Goal: Task Accomplishment & Management: Manage account settings

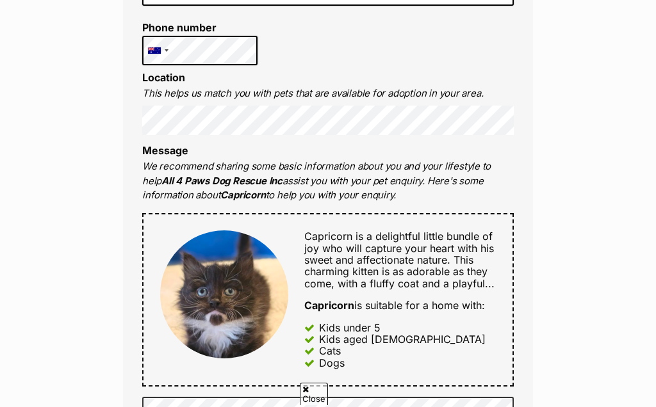
scroll to position [400, 0]
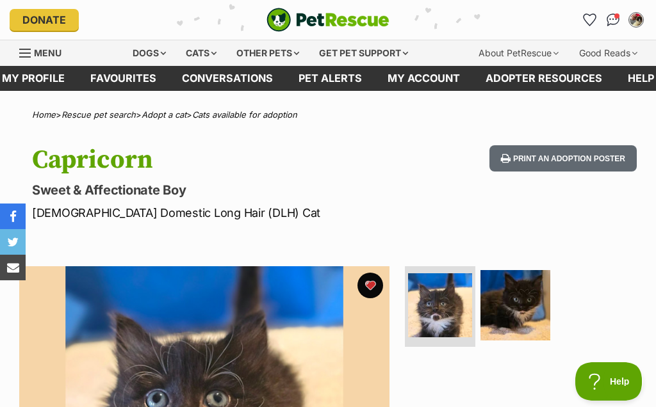
click at [129, 76] on link "Favourites" at bounding box center [123, 78] width 92 height 25
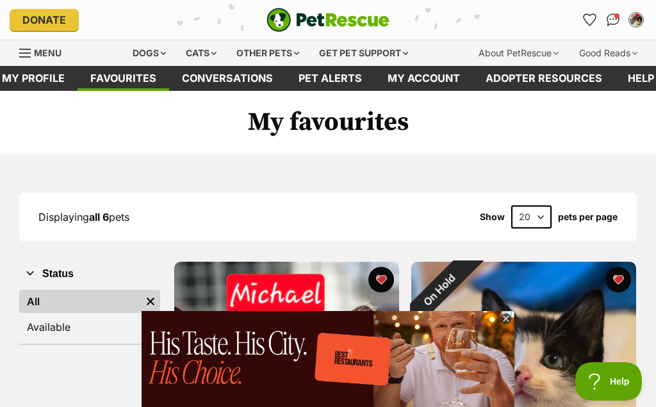
click at [24, 75] on link "My profile" at bounding box center [33, 78] width 88 height 25
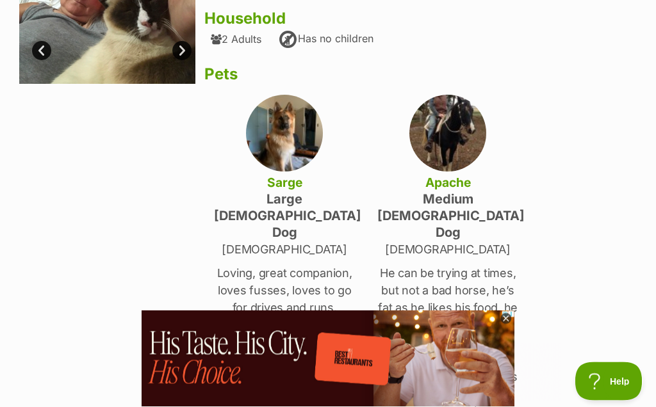
scroll to position [165, 0]
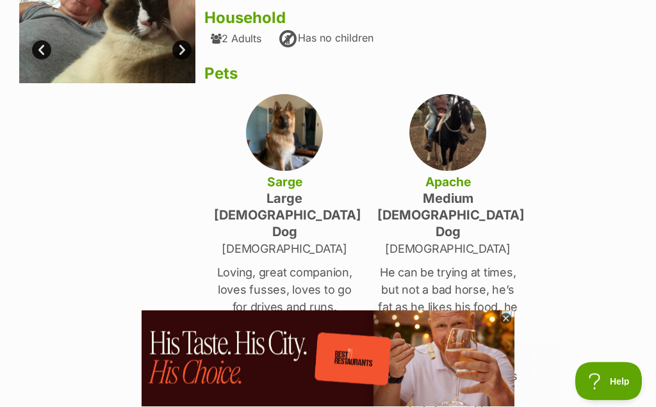
click at [489, 200] on h4 "medium [DEMOGRAPHIC_DATA] Dog" at bounding box center [447, 216] width 141 height 50
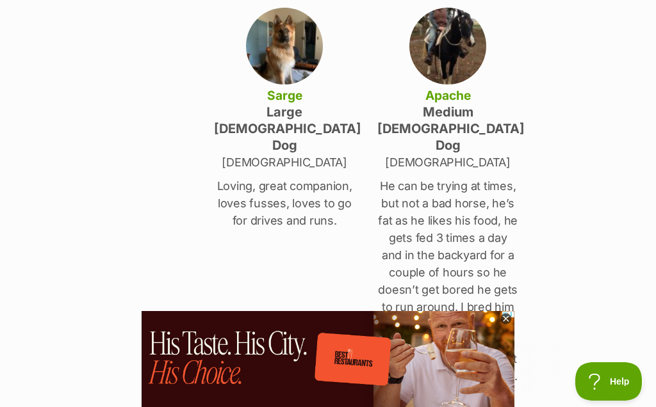
scroll to position [250, 0]
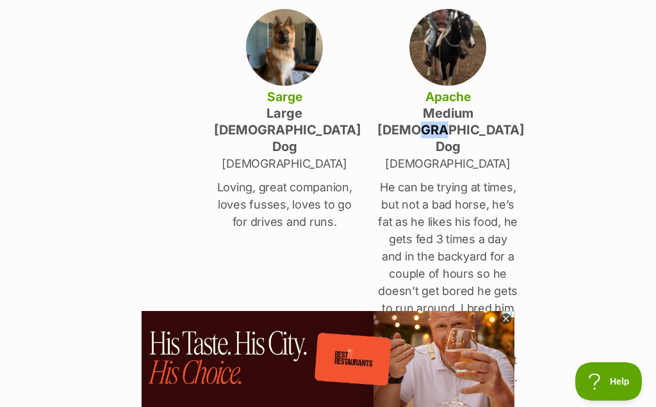
click at [454, 48] on img at bounding box center [447, 47] width 77 height 77
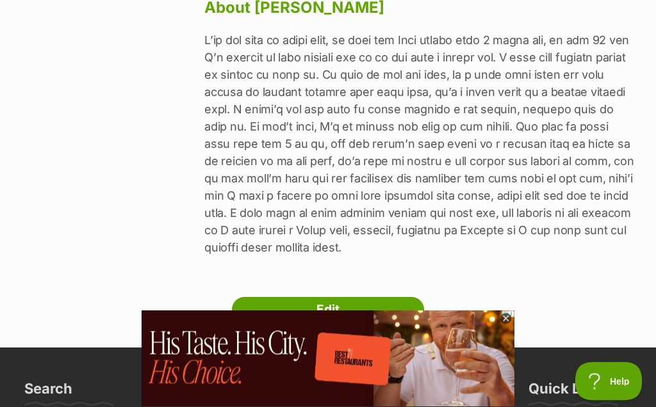
scroll to position [666, 0]
click at [367, 297] on link "Edit" at bounding box center [328, 310] width 192 height 26
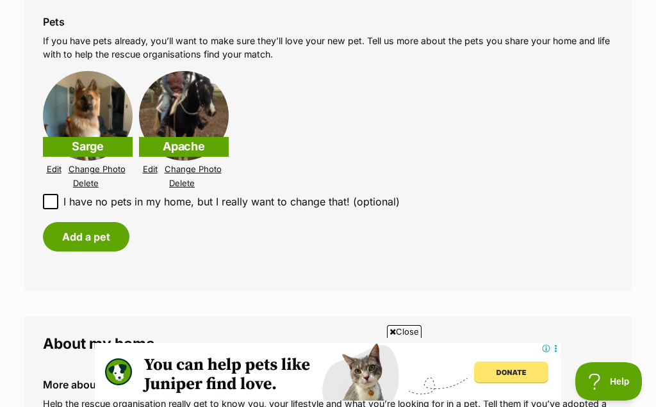
scroll to position [1491, 0]
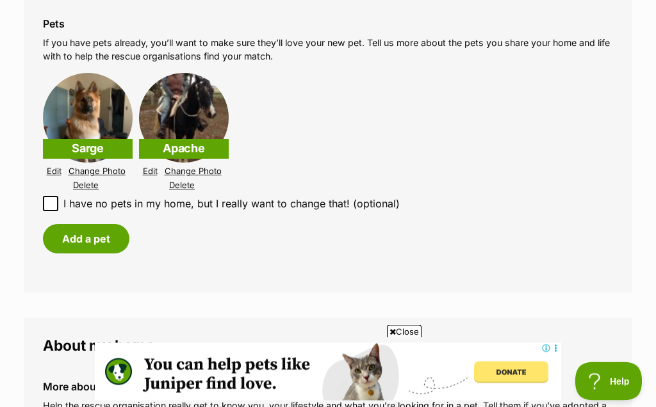
click at [194, 97] on img at bounding box center [184, 119] width 90 height 90
click at [147, 167] on link "Edit" at bounding box center [150, 172] width 15 height 10
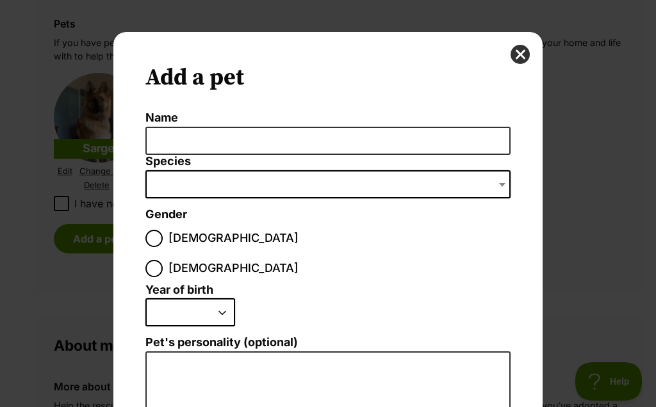
scroll to position [0, 0]
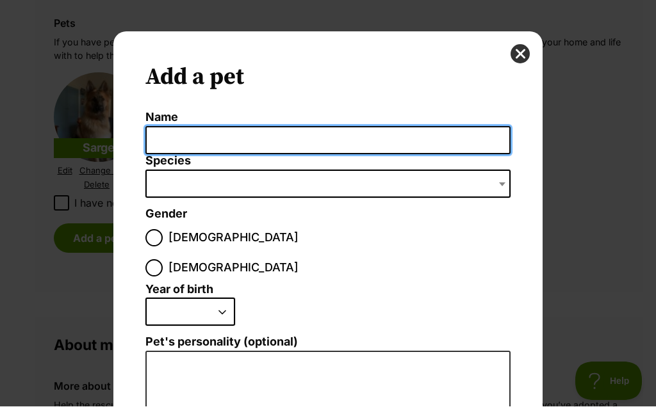
click at [341, 141] on input "Name" at bounding box center [327, 141] width 365 height 29
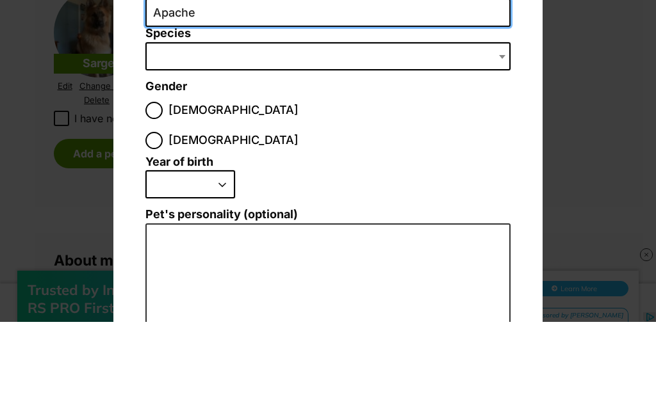
scroll to position [42, 0]
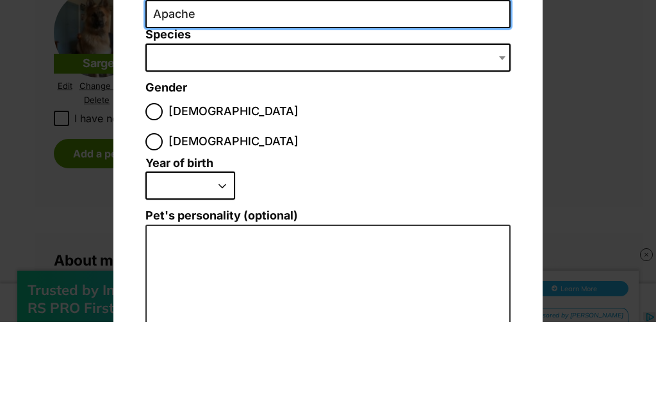
type input "Apache"
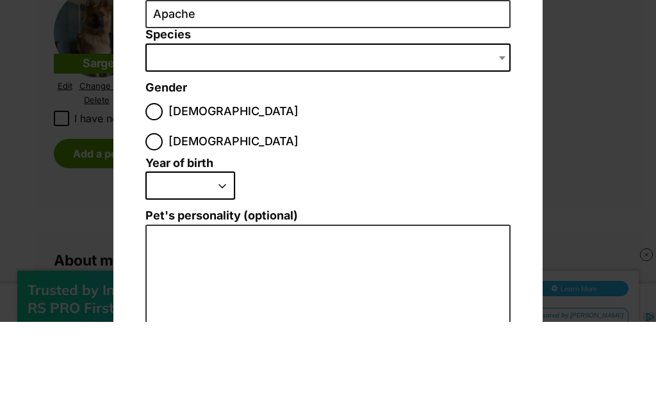
click at [255, 129] on span "Dialog Window - Close (Press escape to close)" at bounding box center [327, 143] width 365 height 28
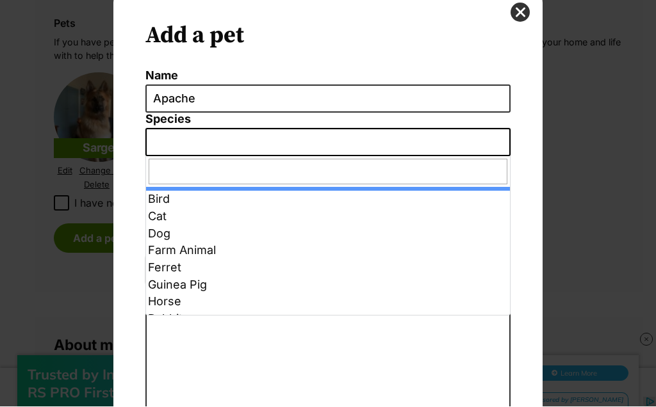
scroll to position [0, 0]
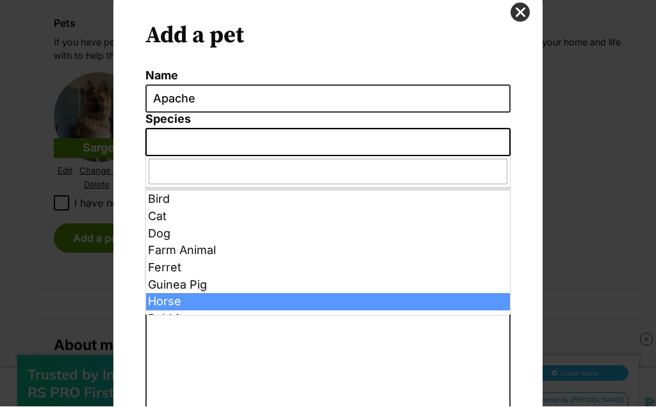
select select "11"
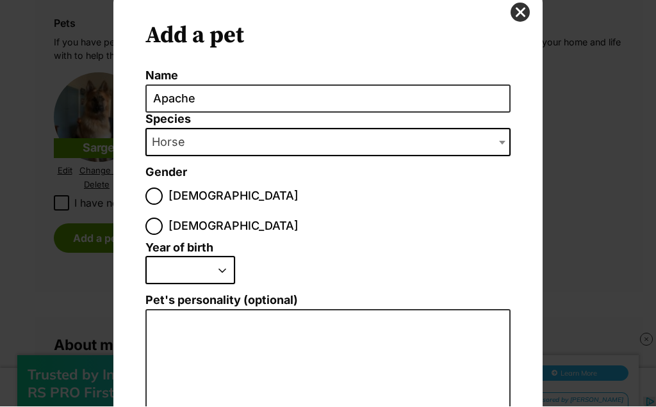
click at [148, 190] on input "Male" at bounding box center [153, 196] width 17 height 17
radio input "true"
click at [193, 257] on select "2025 2024 2023 2022 2021 2020 2019 2018 2017 2016 2015 2014 2013 2012 2011 2010…" at bounding box center [190, 271] width 90 height 28
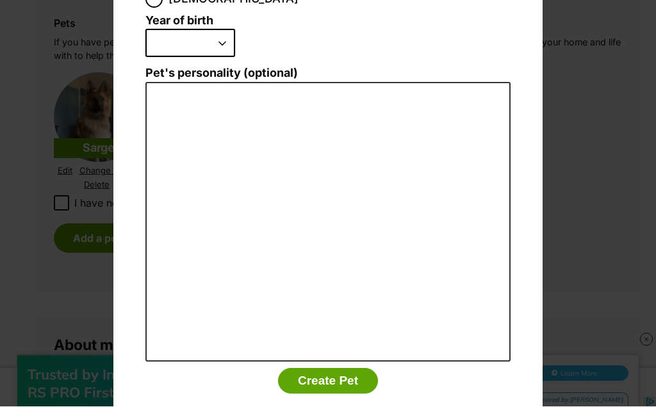
scroll to position [267, 0]
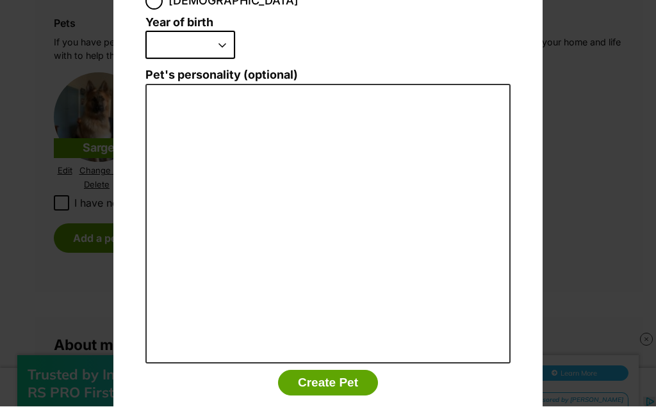
click at [337, 371] on button "Create Pet" at bounding box center [328, 384] width 100 height 26
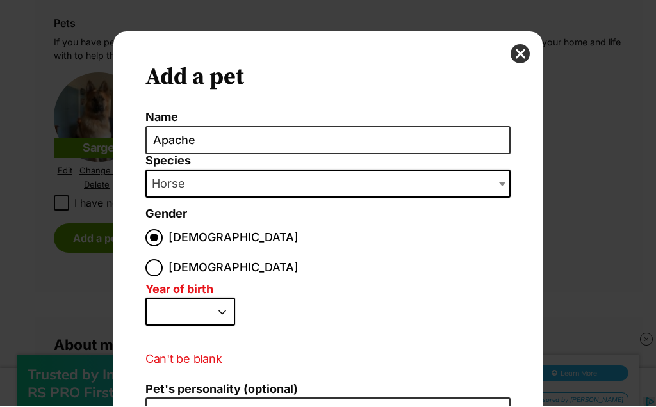
scroll to position [0, 0]
click at [223, 298] on select "2025 2024 2023 2022 2021 2020 2019 2018 2017 2016 2015 2014 2013 2012 2011 2010…" at bounding box center [190, 312] width 90 height 28
select select "1999"
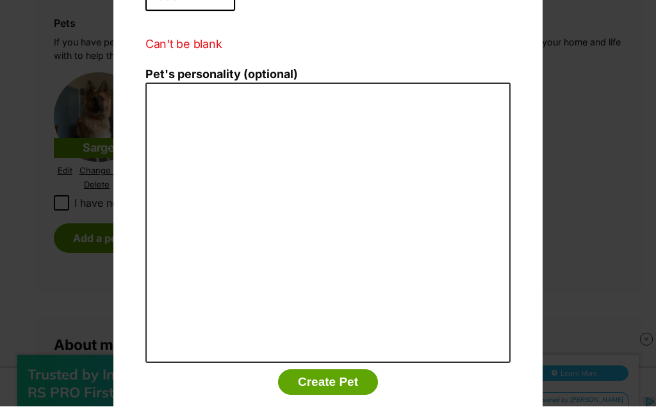
scroll to position [314, 0]
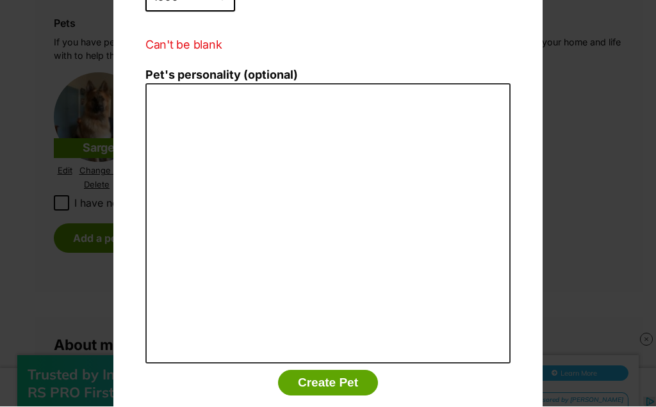
click at [338, 371] on button "Create Pet" at bounding box center [328, 384] width 100 height 26
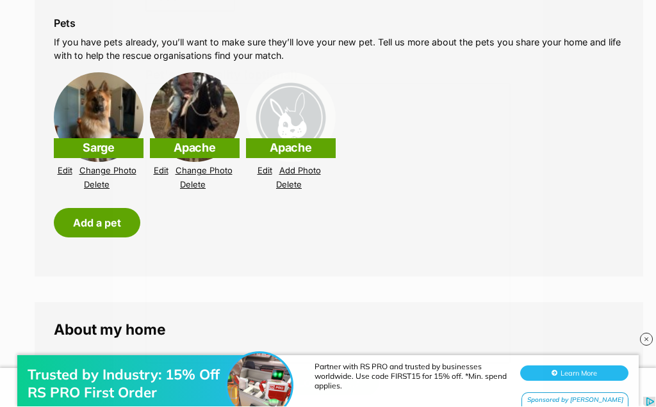
scroll to position [1491, 0]
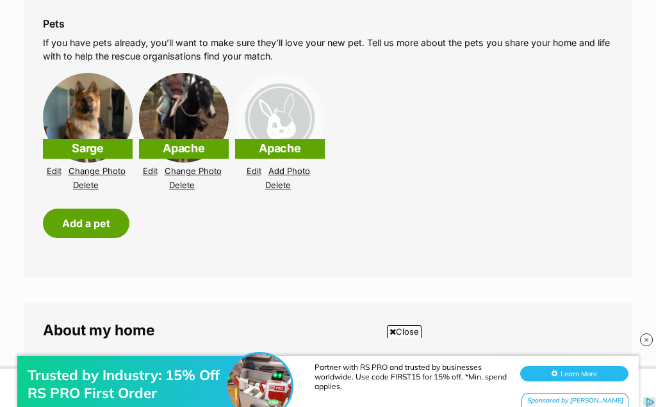
click at [280, 181] on link "Delete" at bounding box center [278, 186] width 26 height 10
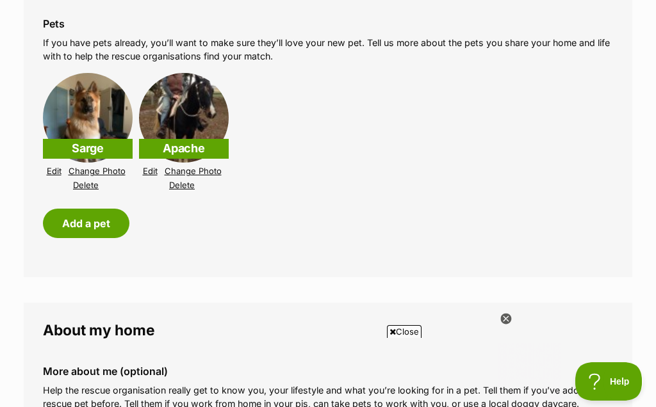
scroll to position [0, 0]
click at [150, 166] on link "Edit" at bounding box center [150, 171] width 15 height 10
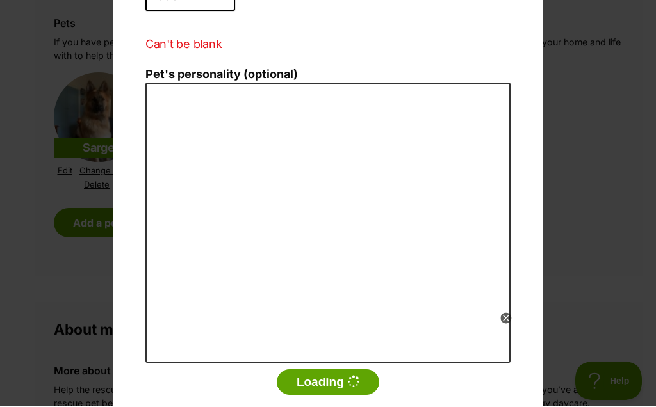
scroll to position [314, 0]
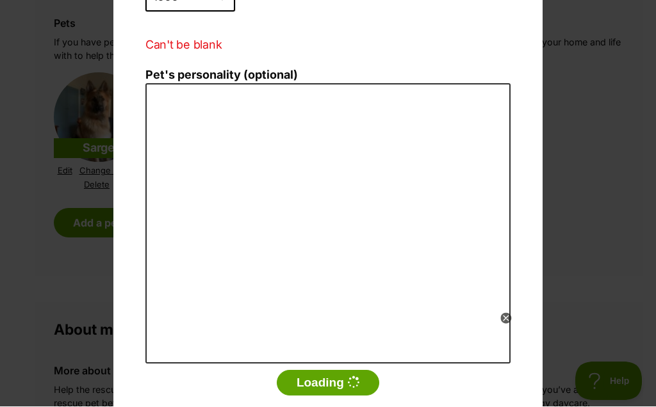
click at [604, 143] on div "Add a pet Name Apache Species Bird Cat Dog Farm Animal Ferret Guinea Pig Horse …" at bounding box center [328, 203] width 656 height 407
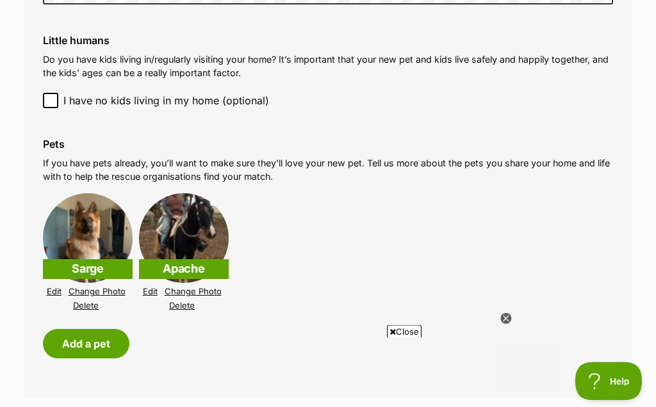
scroll to position [1371, 0]
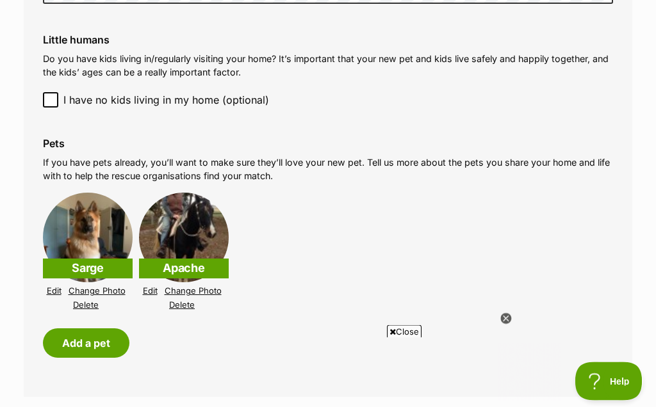
click at [192, 217] on img at bounding box center [184, 238] width 90 height 90
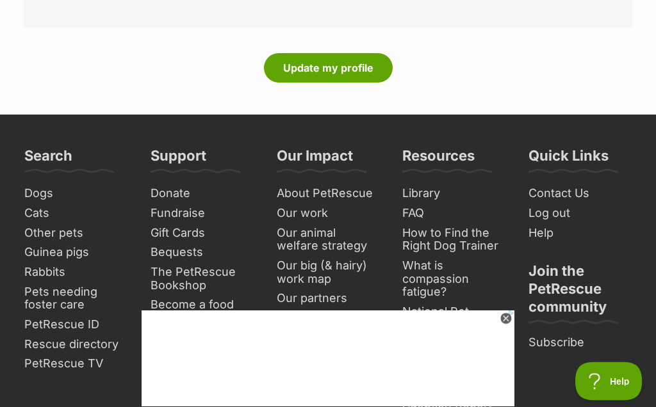
scroll to position [2179, 0]
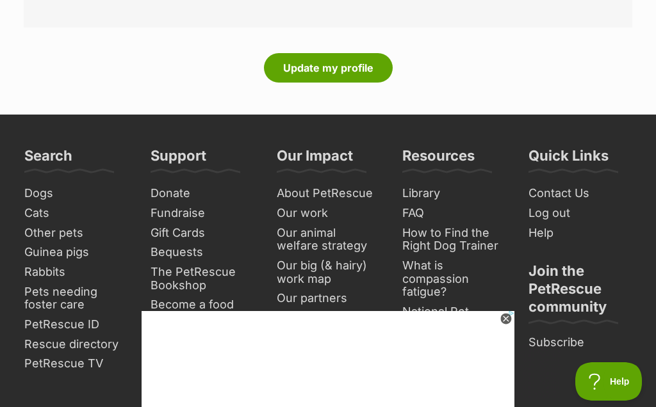
click at [346, 53] on button "Update my profile" at bounding box center [328, 67] width 129 height 29
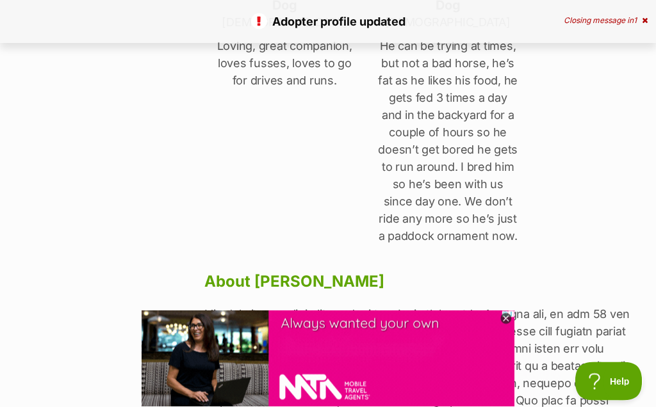
scroll to position [392, 0]
